Goal: Task Accomplishment & Management: Use online tool/utility

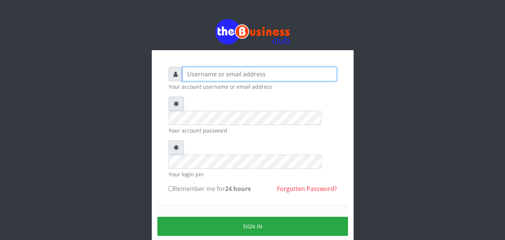
click at [245, 76] on input "text" at bounding box center [259, 74] width 154 height 14
type input "jesussoldier2015@gmail.com"
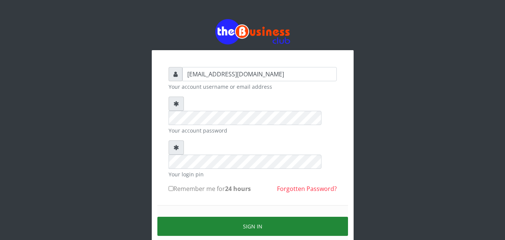
click at [266, 217] on button "Sign in" at bounding box center [252, 226] width 191 height 19
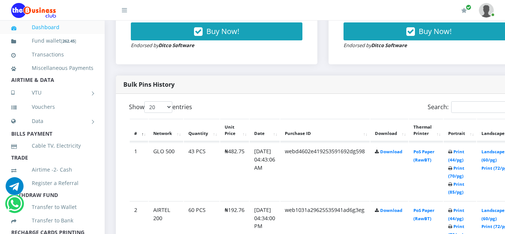
scroll to position [328, 0]
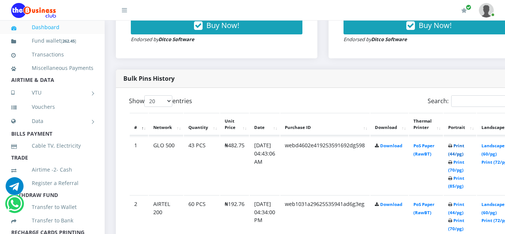
click at [464, 155] on link "Print (44/pg)" at bounding box center [456, 150] width 16 height 14
